Goal: Information Seeking & Learning: Find contact information

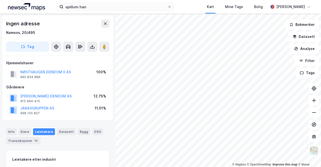
scroll to position [1, 0]
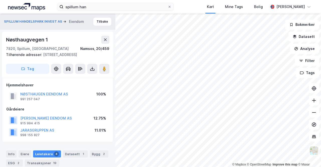
scroll to position [1, 0]
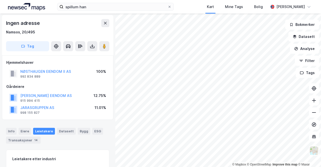
scroll to position [1, 0]
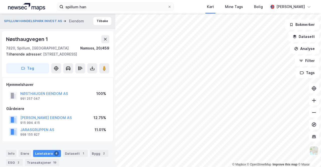
drag, startPoint x: 83, startPoint y: 105, endPoint x: 84, endPoint y: 111, distance: 6.0
click at [84, 111] on div "Hjemmelshaver NØSTHAUGEN EIENDOM AS 991 257 047 100% Gårdeiere [PERSON_NAME] EI…" at bounding box center [57, 110] width 103 height 56
click at [84, 111] on div "Gårdeiere" at bounding box center [57, 109] width 103 height 6
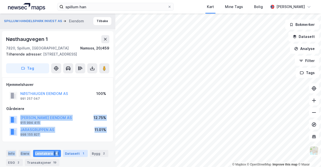
drag, startPoint x: 64, startPoint y: 108, endPoint x: 64, endPoint y: 151, distance: 42.9
click at [64, 151] on div "SPILLUM HANDELSPARK INVEST AS Eiendom Tilbake Nøsthaugvegen 1 7820, [GEOGRAPHIC…" at bounding box center [57, 90] width 115 height 153
click at [71, 114] on div "[PERSON_NAME] EIENDOM AS 915 994 415 12.75%" at bounding box center [57, 120] width 103 height 12
click at [71, 112] on div "Gårdeiere [PERSON_NAME] EIENDOM AS 915 994 415 12.75% JARASGRUPPEN AS 998 155 8…" at bounding box center [57, 122] width 103 height 32
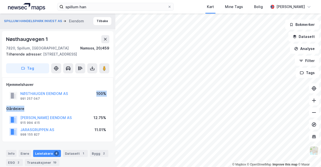
drag, startPoint x: 50, startPoint y: 101, endPoint x: 73, endPoint y: 109, distance: 24.5
click at [73, 109] on div "Hjemmelshaver NØSTHAUGEN EIENDOM AS 991 257 047 100% Gårdeiere [PERSON_NAME] EI…" at bounding box center [57, 110] width 103 height 56
click at [73, 109] on div "Gårdeiere" at bounding box center [57, 109] width 103 height 6
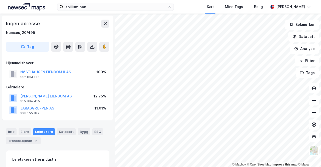
scroll to position [1, 0]
click at [0, 0] on button "NØSTHAUGEN EIENDOM II AS" at bounding box center [0, 0] width 0 height 0
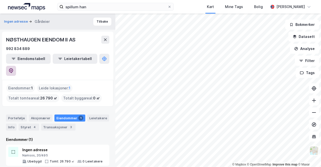
click at [13, 68] on icon at bounding box center [11, 70] width 4 height 5
